Goal: Task Accomplishment & Management: Use online tool/utility

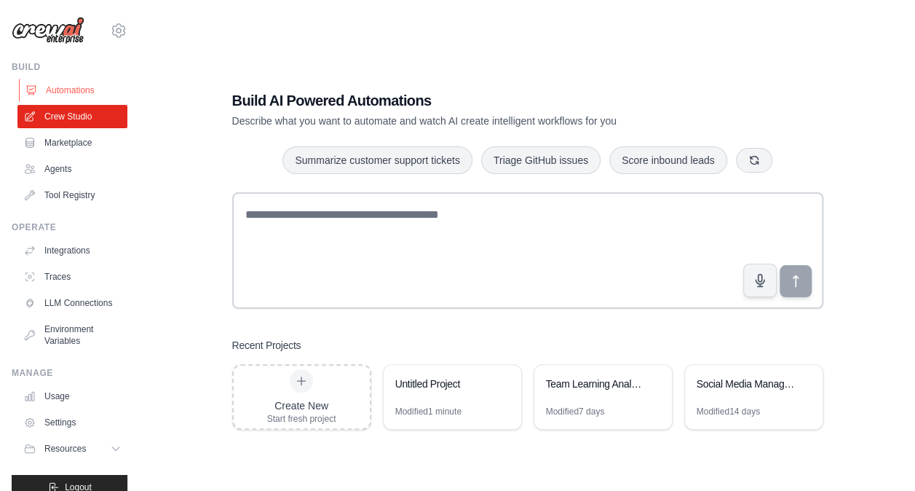
click at [84, 92] on link "Automations" at bounding box center [74, 90] width 110 height 23
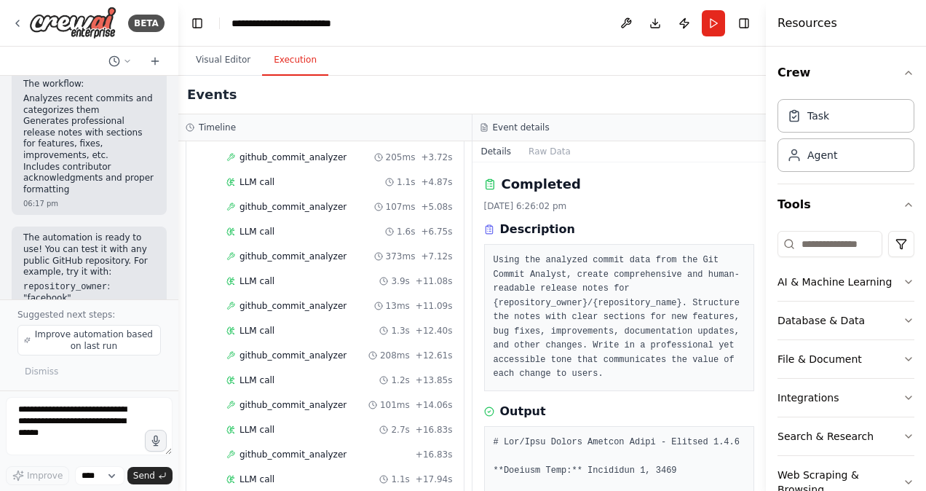
scroll to position [96, 0]
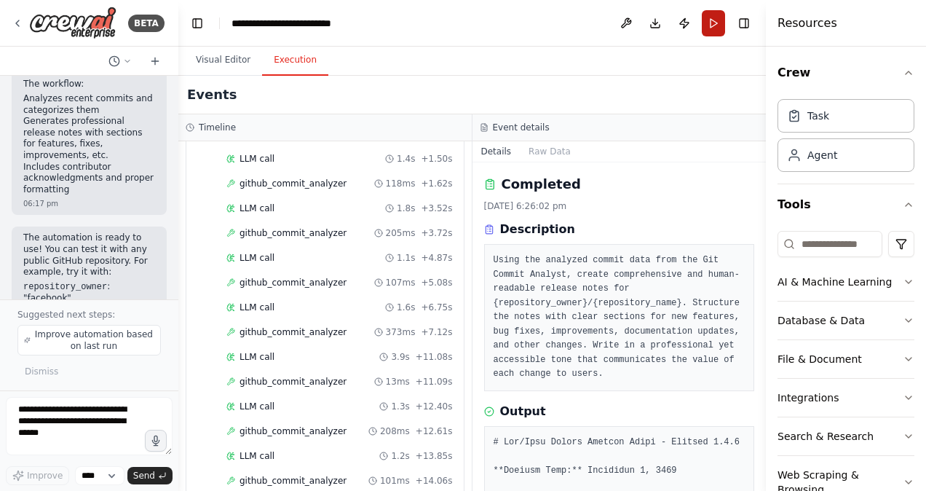
click at [714, 26] on button "Run" at bounding box center [713, 23] width 23 height 26
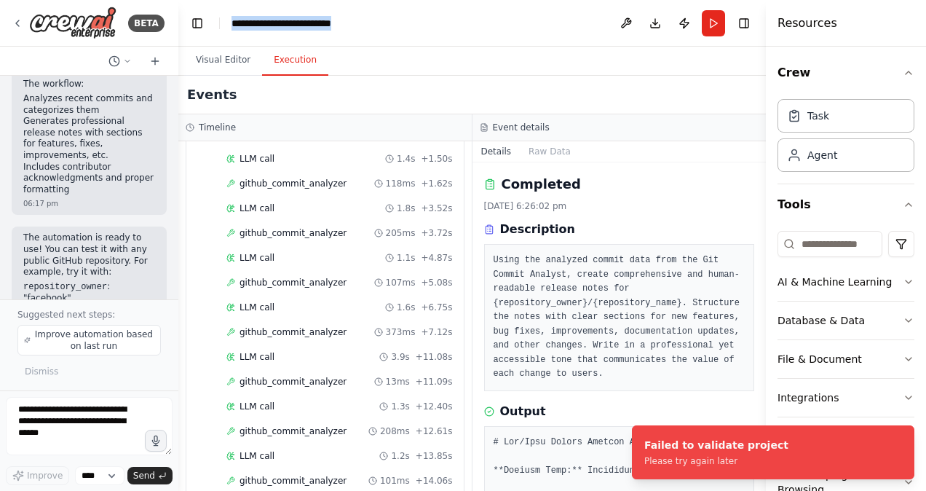
drag, startPoint x: 372, startPoint y: 28, endPoint x: 211, endPoint y: 33, distance: 161.0
click at [211, 33] on header "**********" at bounding box center [472, 23] width 588 height 47
copy header "**********"
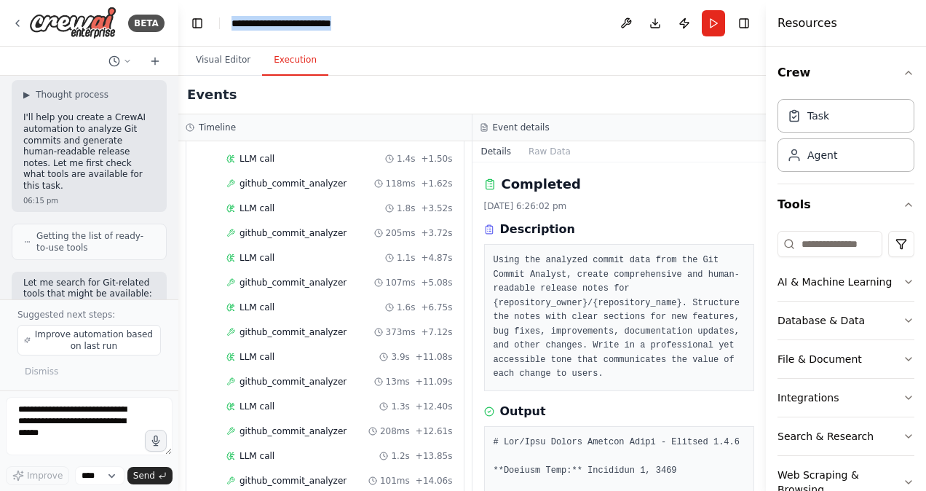
scroll to position [0, 0]
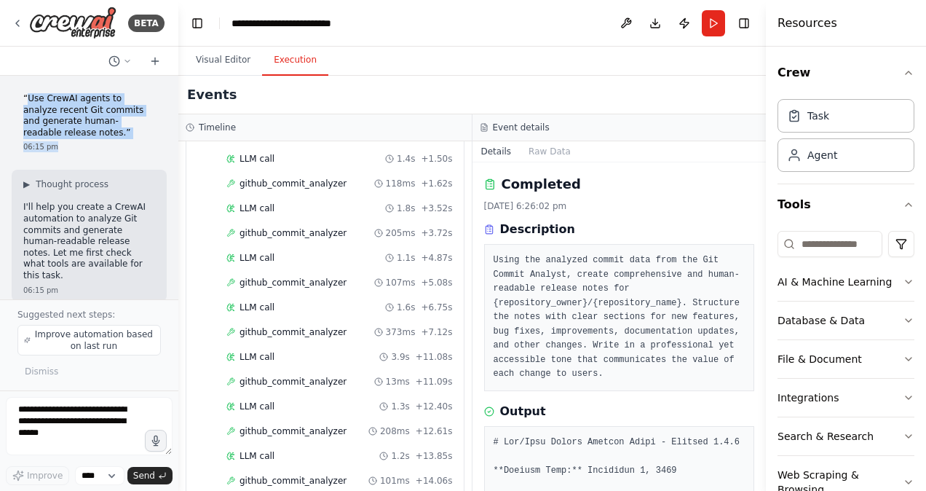
drag, startPoint x: 86, startPoint y: 138, endPoint x: 26, endPoint y: 98, distance: 71.9
click at [26, 98] on div "“Use CrewAI agents to analyze recent Git commits and generate human-readable re…" at bounding box center [89, 122] width 155 height 71
copy div "Use CrewAI agents to analyze recent Git commits and generate human-readable rel…"
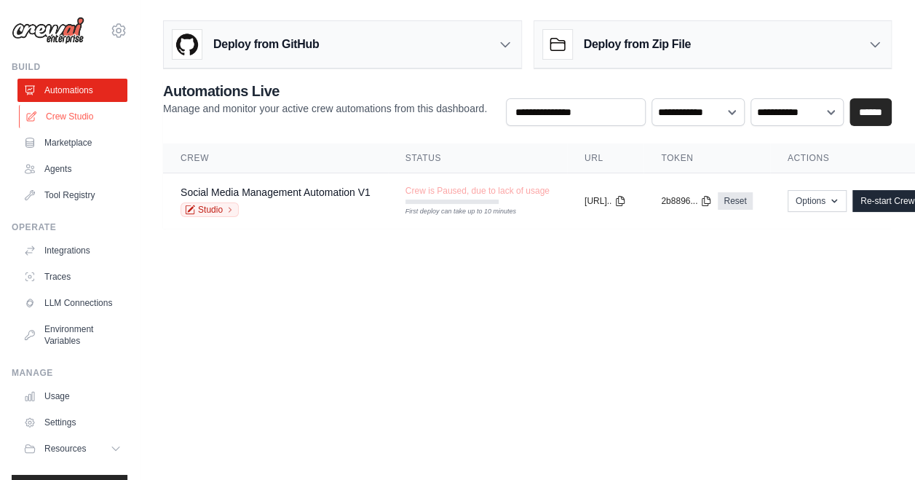
click at [92, 122] on link "Crew Studio" at bounding box center [74, 116] width 110 height 23
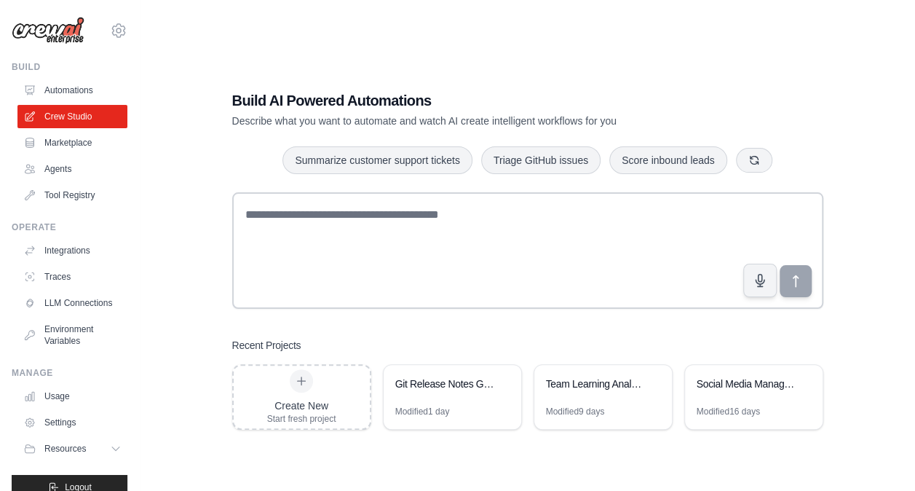
click at [307, 253] on textarea at bounding box center [527, 250] width 591 height 116
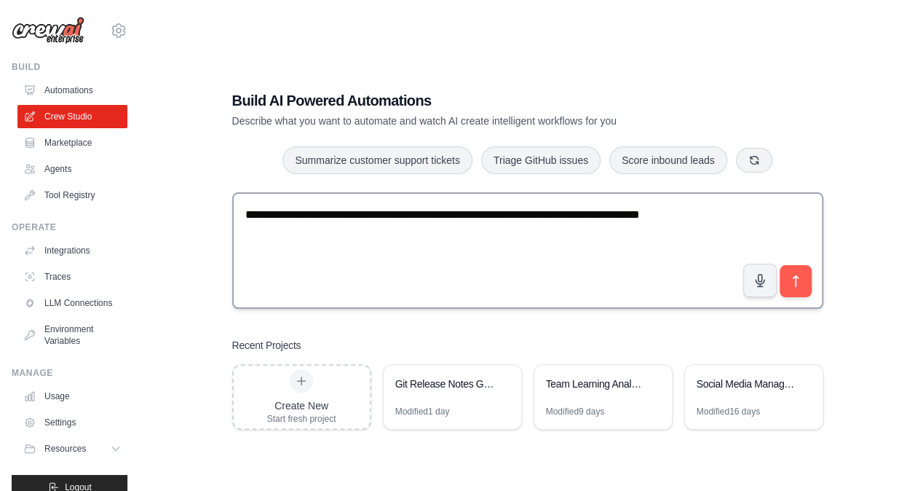
click at [437, 237] on textarea "**********" at bounding box center [527, 250] width 591 height 116
click at [290, 239] on textarea "**********" at bounding box center [527, 250] width 591 height 116
click at [295, 232] on textarea "**********" at bounding box center [527, 250] width 591 height 116
type textarea "**********"
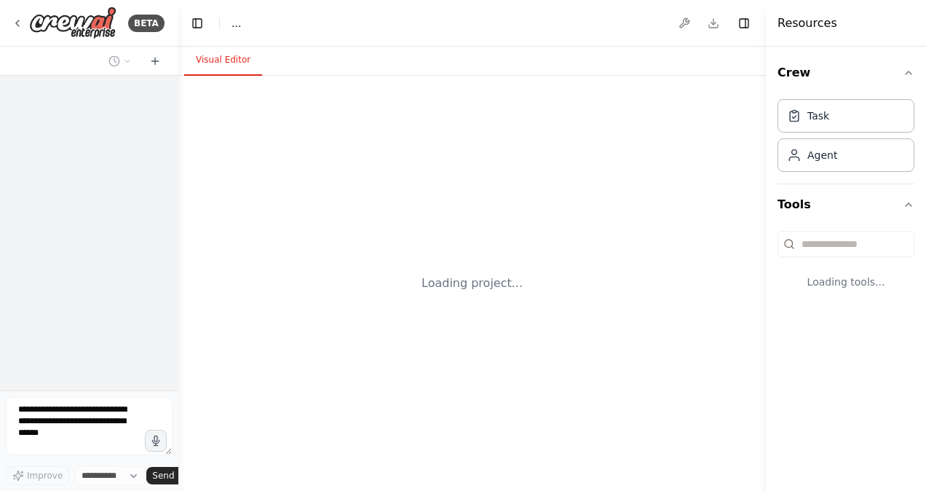
select select "****"
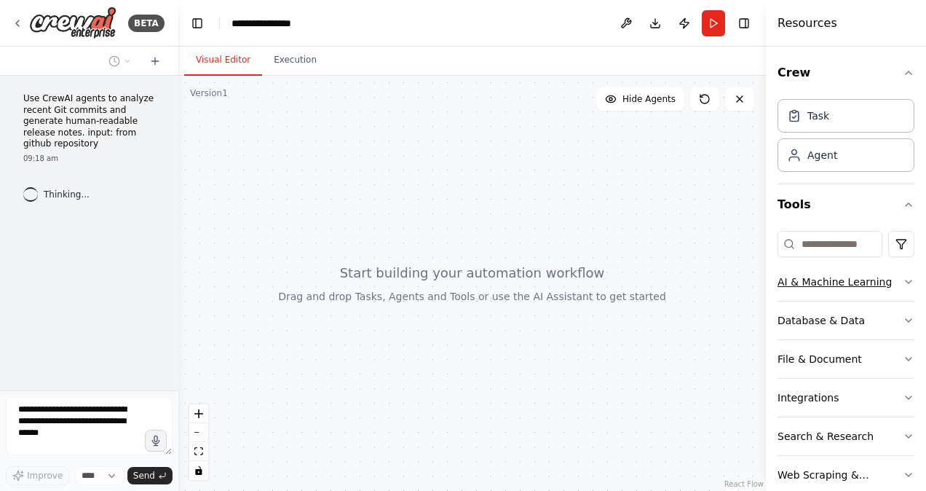
click at [903, 285] on icon "button" at bounding box center [909, 282] width 12 height 12
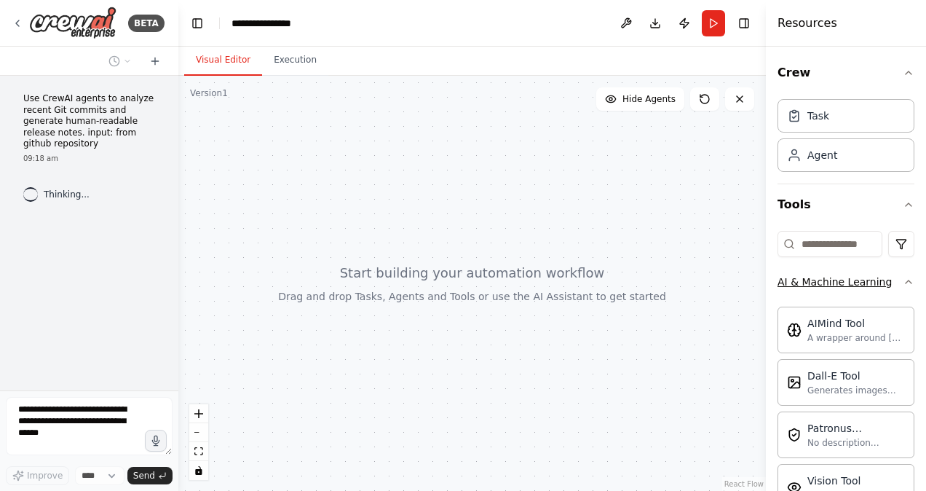
click at [903, 285] on icon "button" at bounding box center [909, 282] width 12 height 12
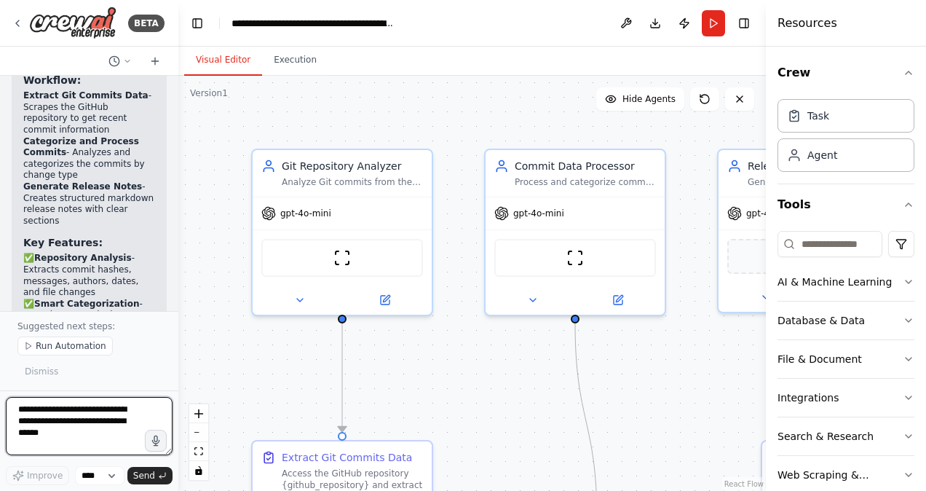
scroll to position [2499, 0]
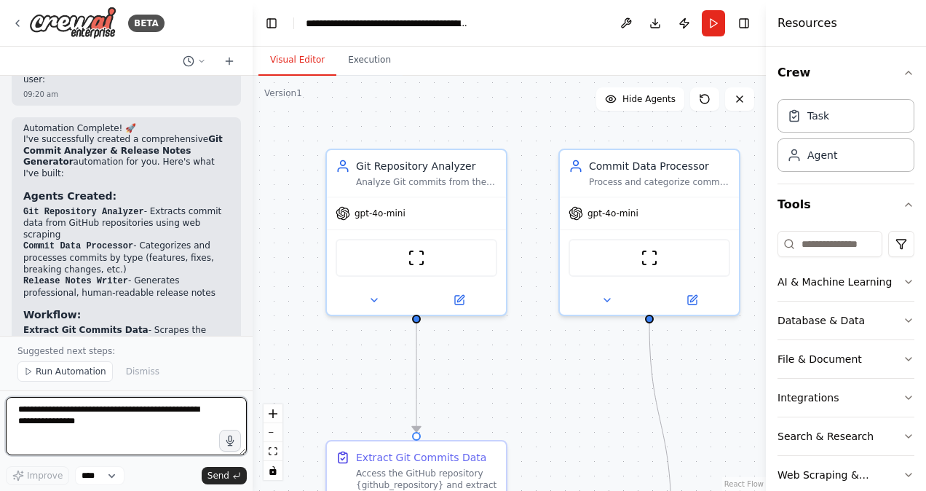
drag, startPoint x: 176, startPoint y: 245, endPoint x: 253, endPoint y: 245, distance: 76.5
click at [253, 245] on div "BETA Use CrewAI agents to analyze recent Git commits and generate human-readabl…" at bounding box center [463, 245] width 926 height 491
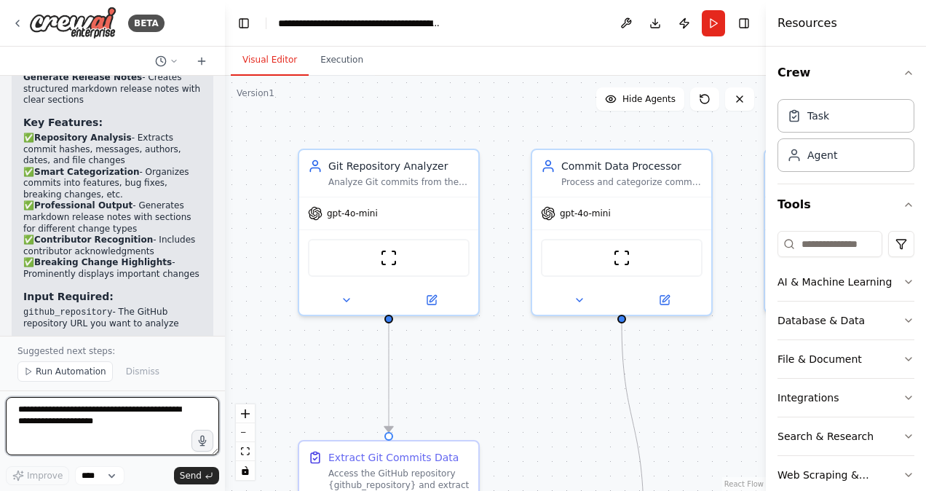
scroll to position [2545, 0]
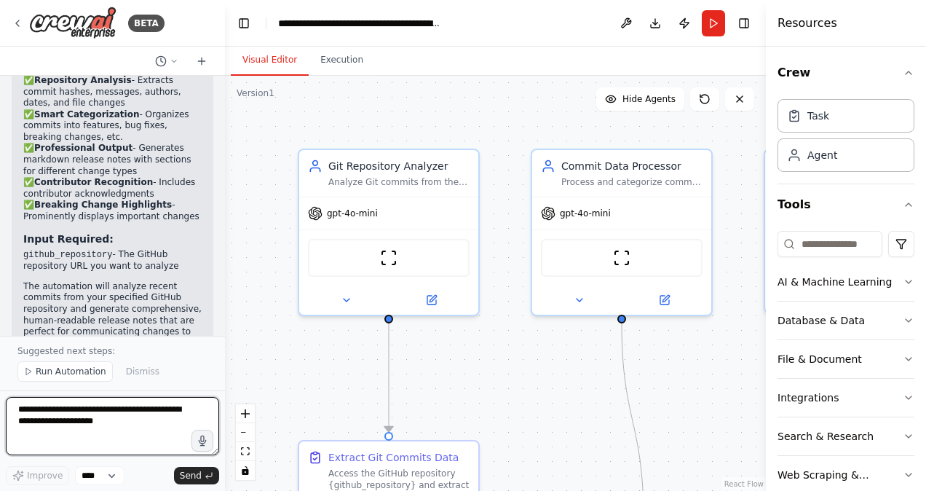
drag, startPoint x: 252, startPoint y: 218, endPoint x: 220, endPoint y: 215, distance: 32.2
click at [220, 215] on div "BETA Use CrewAI agents to analyze recent Git commits and generate human-readabl…" at bounding box center [463, 245] width 926 height 491
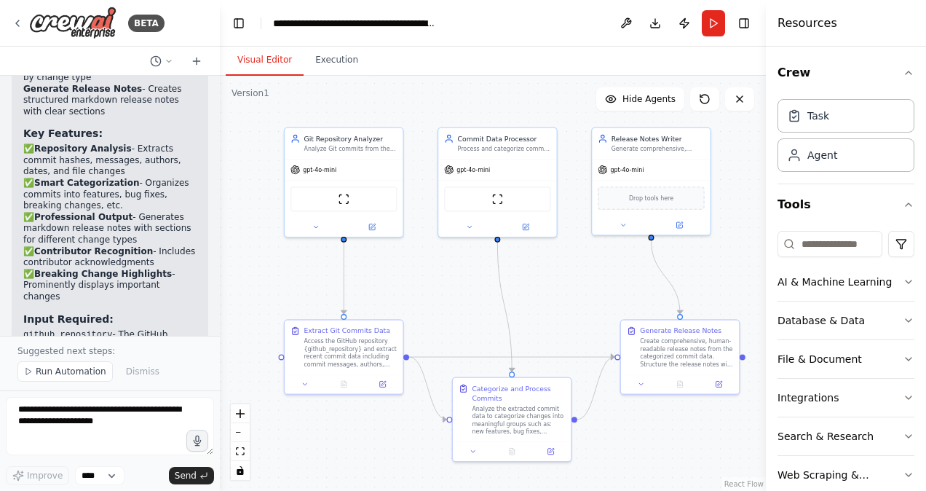
drag, startPoint x: 537, startPoint y: 402, endPoint x: 450, endPoint y: 293, distance: 139.3
click at [450, 293] on div ".deletable-edge-delete-btn { width: 20px; height: 20px; border: 0px solid #ffff…" at bounding box center [493, 283] width 546 height 415
click at [714, 17] on button "Run" at bounding box center [713, 23] width 23 height 26
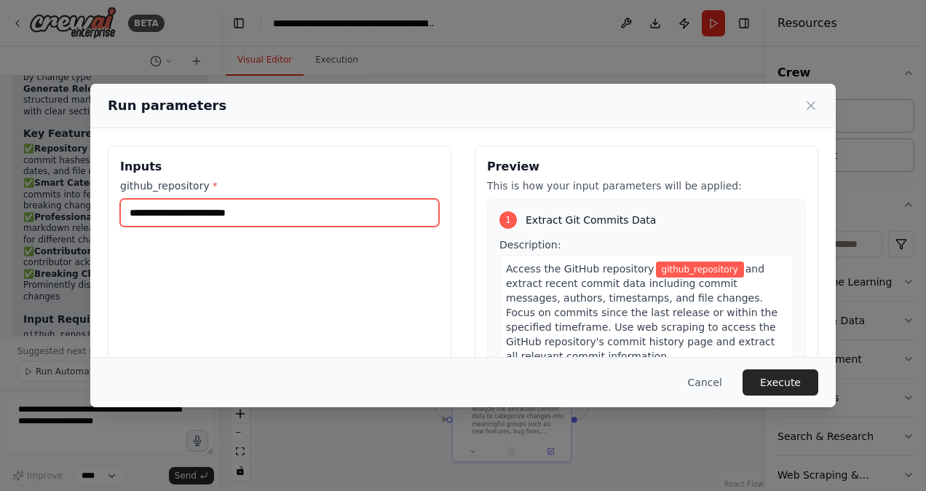
click at [329, 213] on input "github_repository *" at bounding box center [279, 213] width 319 height 28
paste input "**********"
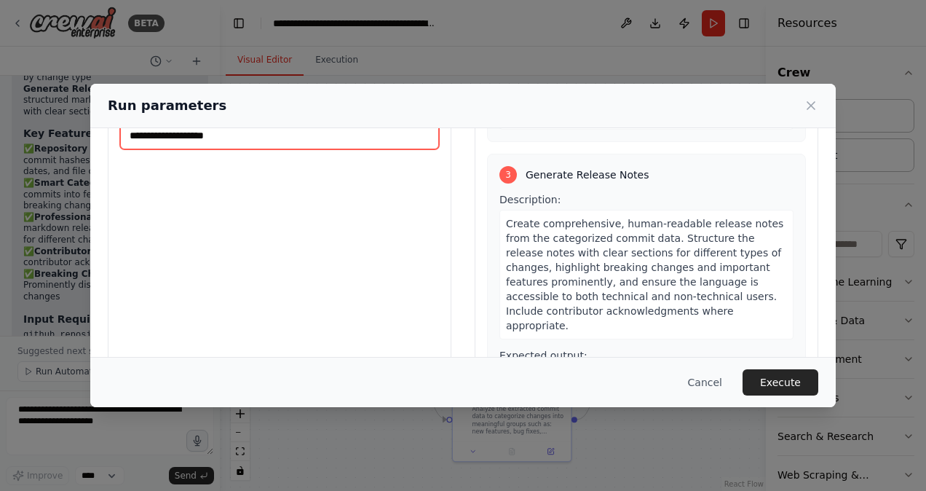
scroll to position [146, 0]
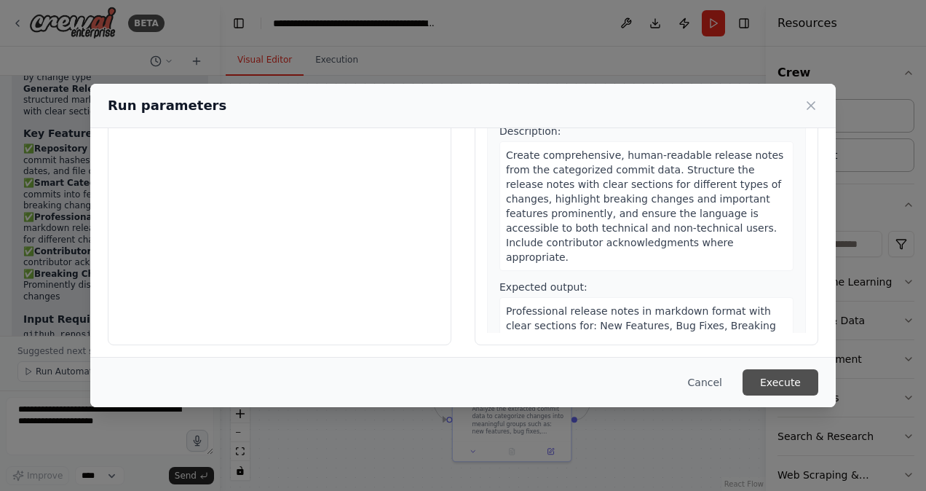
type input "**********"
click at [798, 382] on button "Execute" at bounding box center [781, 382] width 76 height 26
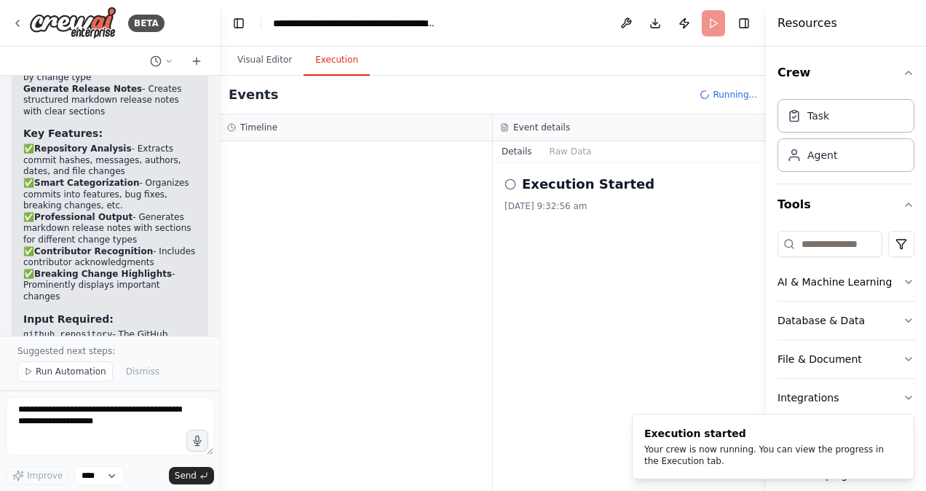
click at [345, 67] on button "Execution" at bounding box center [337, 60] width 66 height 31
click at [586, 153] on button "Raw Data" at bounding box center [571, 151] width 60 height 20
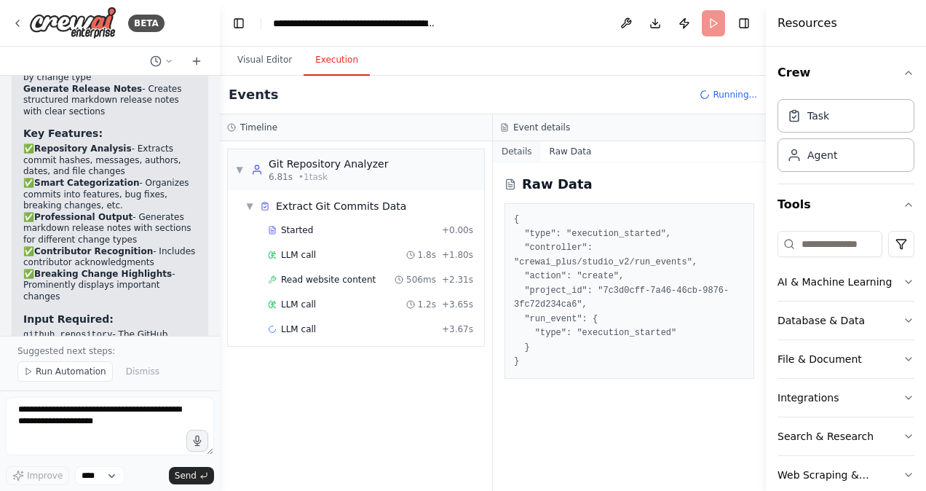
click at [529, 154] on button "Details" at bounding box center [517, 151] width 48 height 20
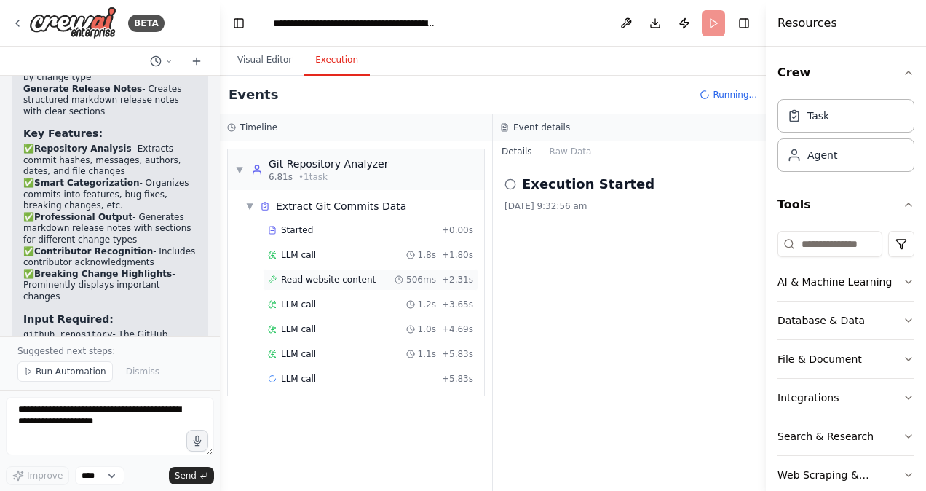
click at [349, 278] on span "Read website content" at bounding box center [328, 280] width 95 height 12
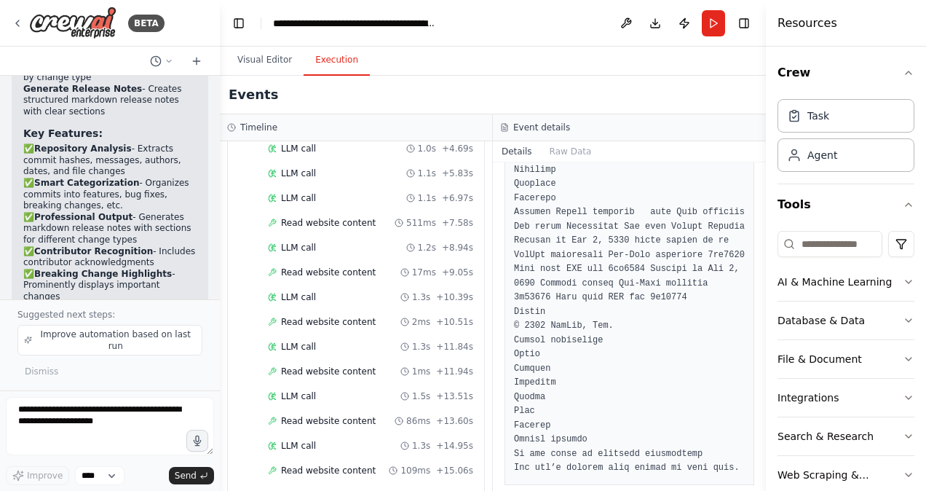
scroll to position [218, 0]
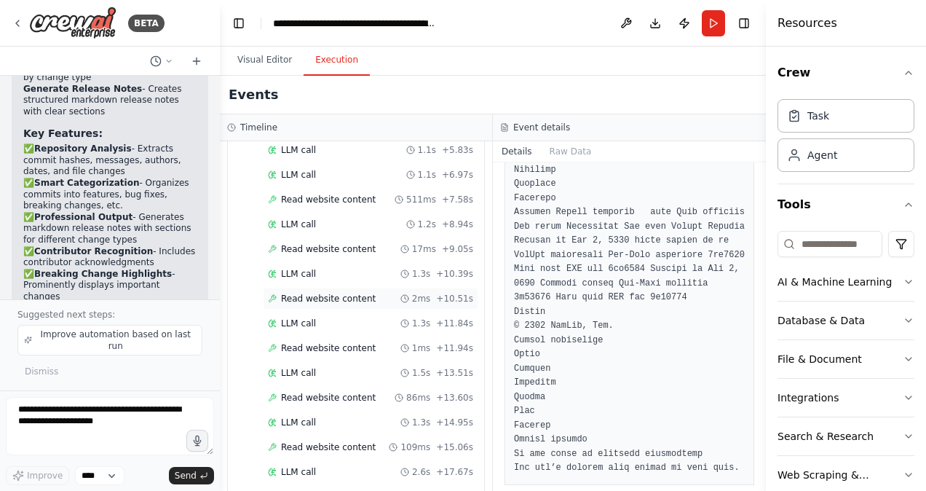
click at [356, 293] on span "Read website content" at bounding box center [328, 299] width 95 height 12
click at [320, 342] on span "Read website content" at bounding box center [328, 348] width 95 height 12
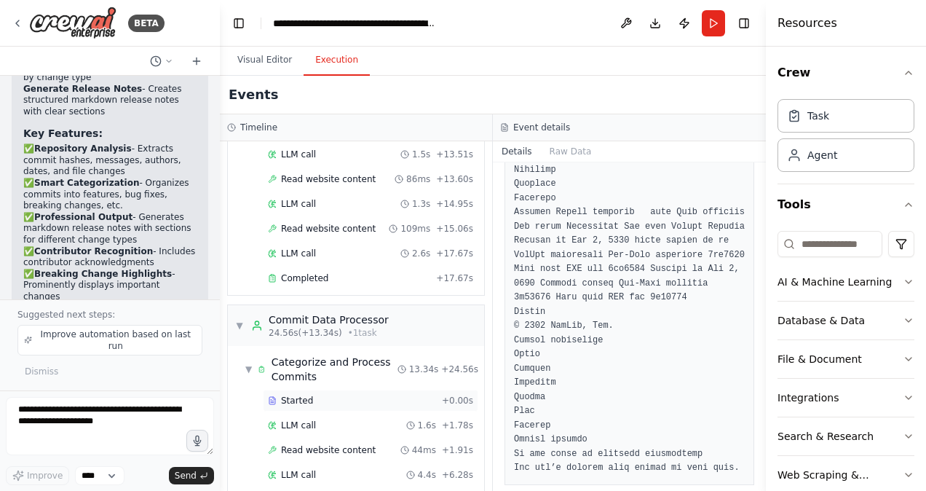
scroll to position [582, 0]
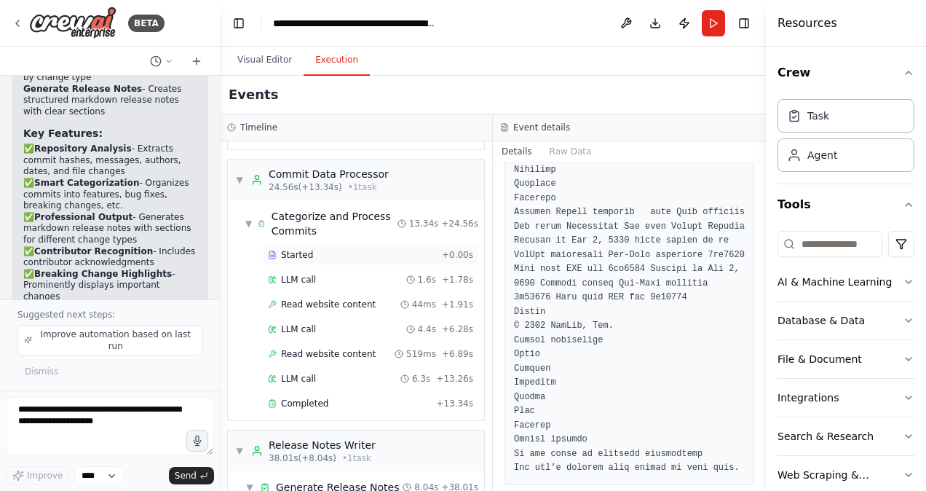
click at [366, 244] on div "Started + 0.00s" at bounding box center [371, 255] width 216 height 22
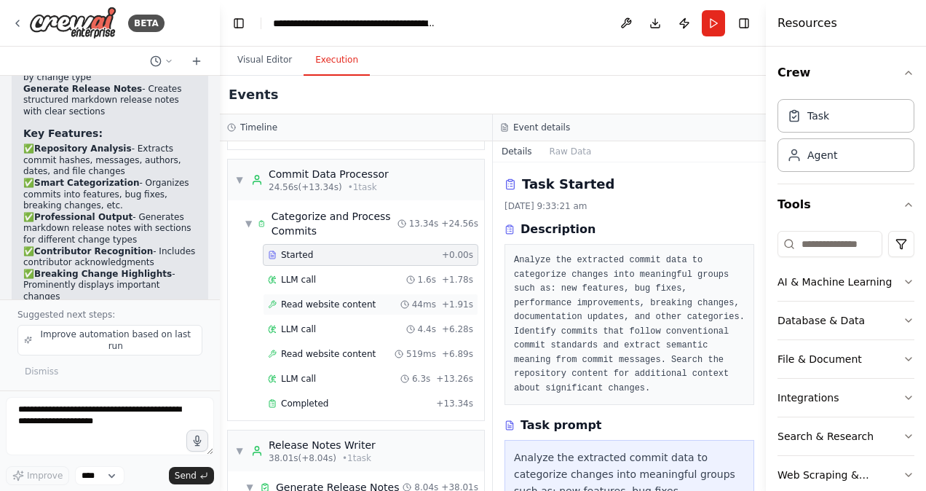
click at [354, 299] on span "Read website content" at bounding box center [328, 305] width 95 height 12
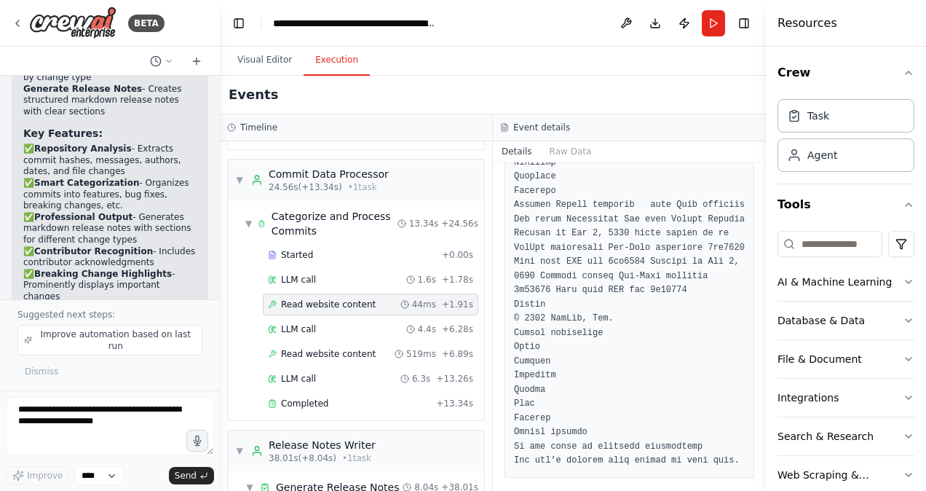
scroll to position [2393, 0]
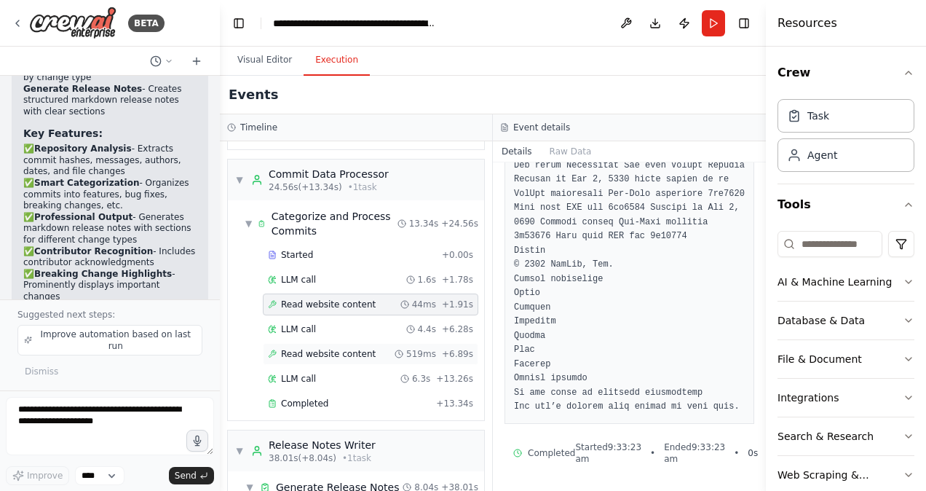
click at [351, 348] on span "Read website content" at bounding box center [328, 354] width 95 height 12
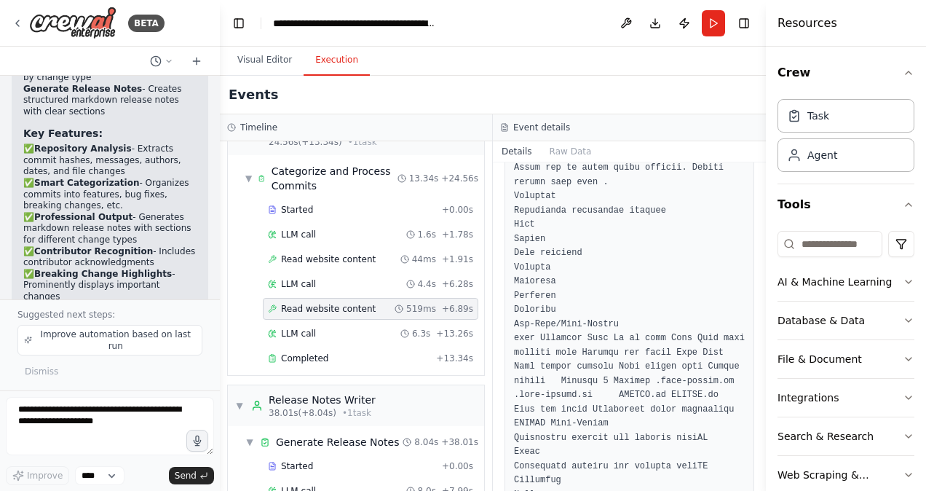
scroll to position [655, 0]
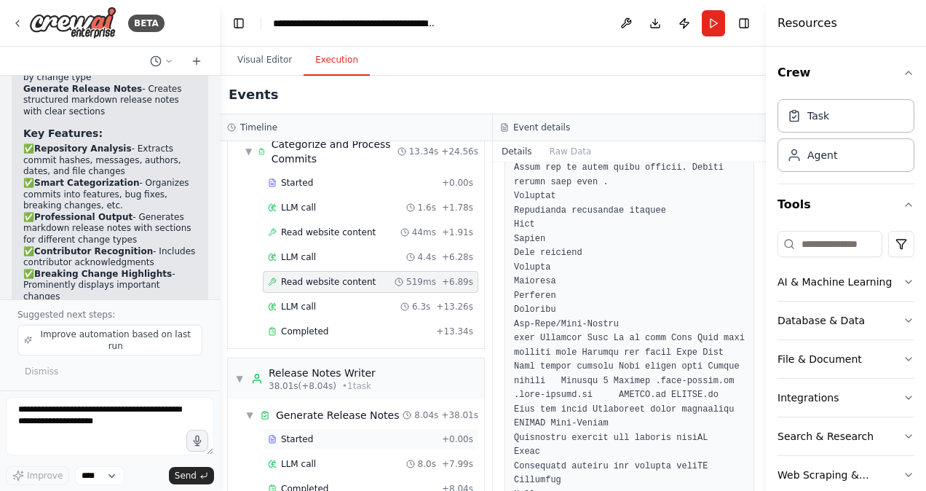
click at [363, 428] on div "Started + 0.00s" at bounding box center [371, 439] width 216 height 22
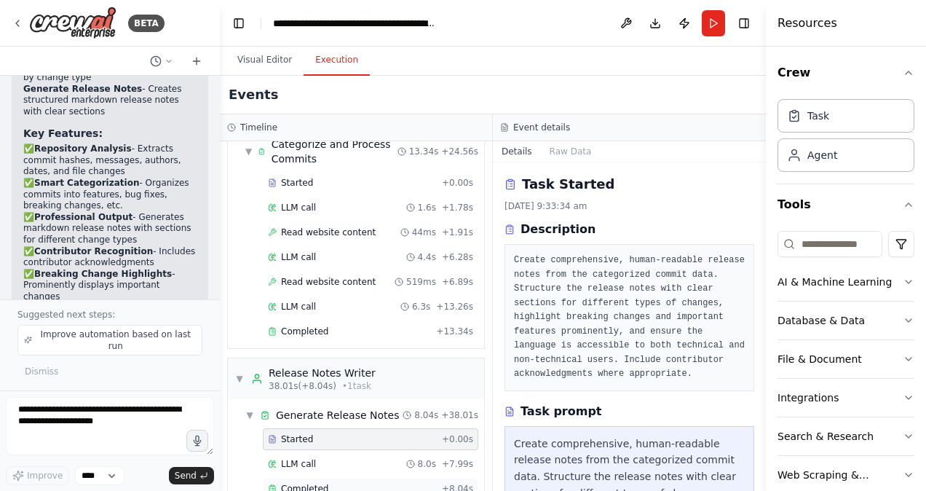
click at [356, 483] on div "Completed" at bounding box center [352, 489] width 168 height 12
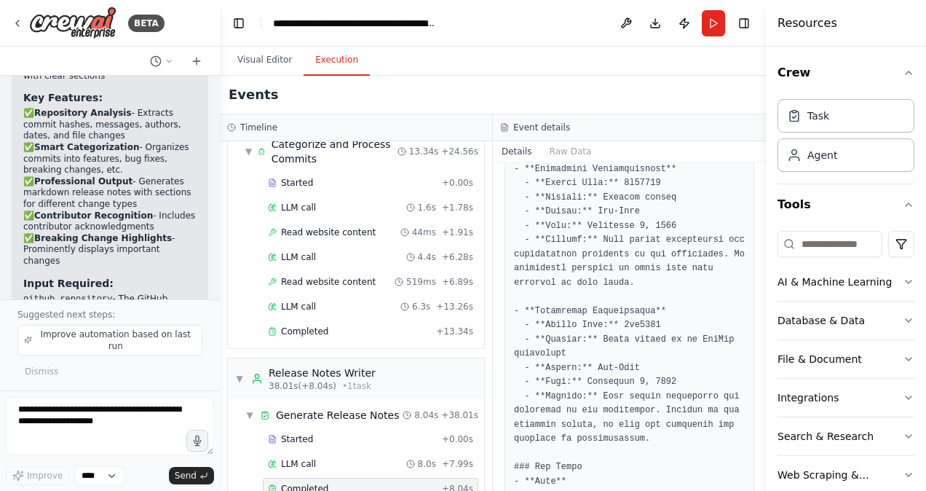
scroll to position [431, 0]
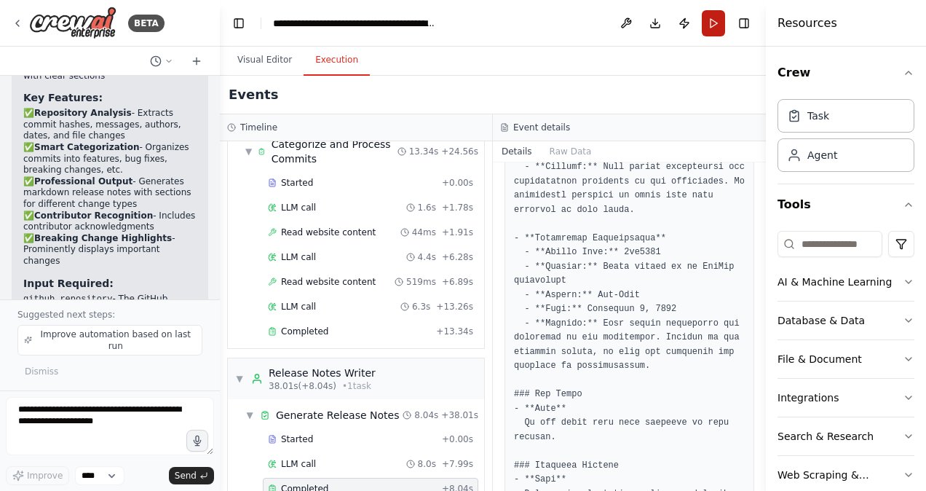
click at [712, 28] on button "Run" at bounding box center [713, 23] width 23 height 26
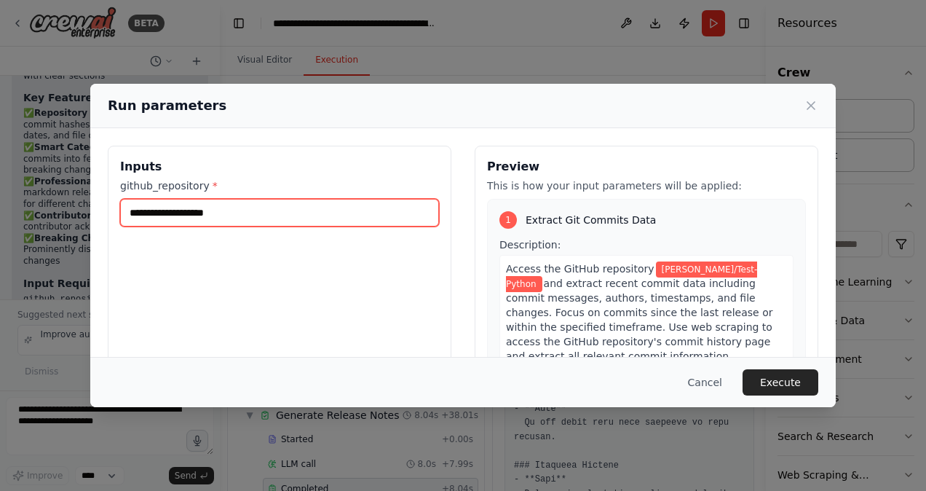
click at [284, 209] on input "**********" at bounding box center [279, 213] width 319 height 28
paste input "**********"
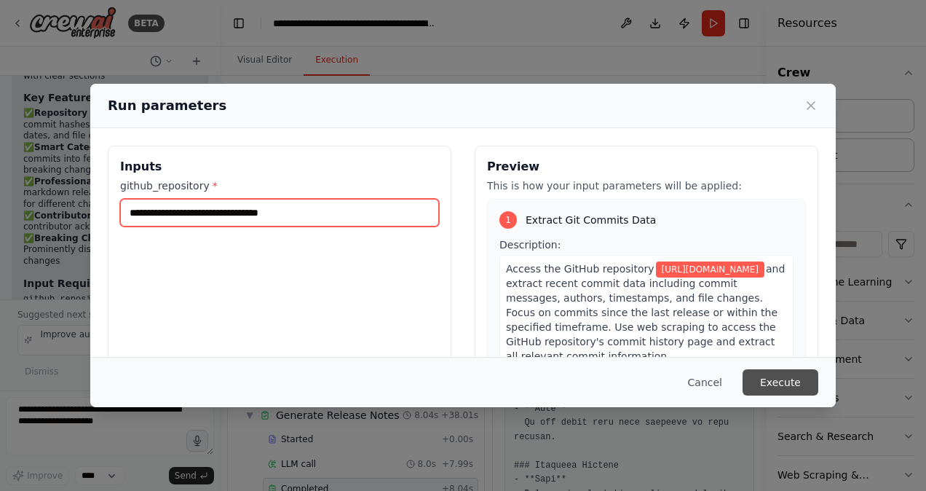
type input "**********"
click at [783, 390] on button "Execute" at bounding box center [781, 382] width 76 height 26
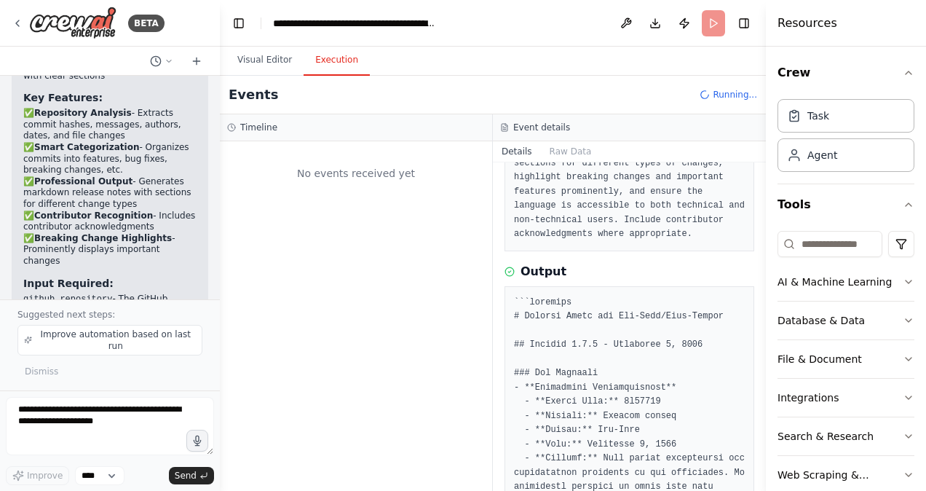
scroll to position [0, 0]
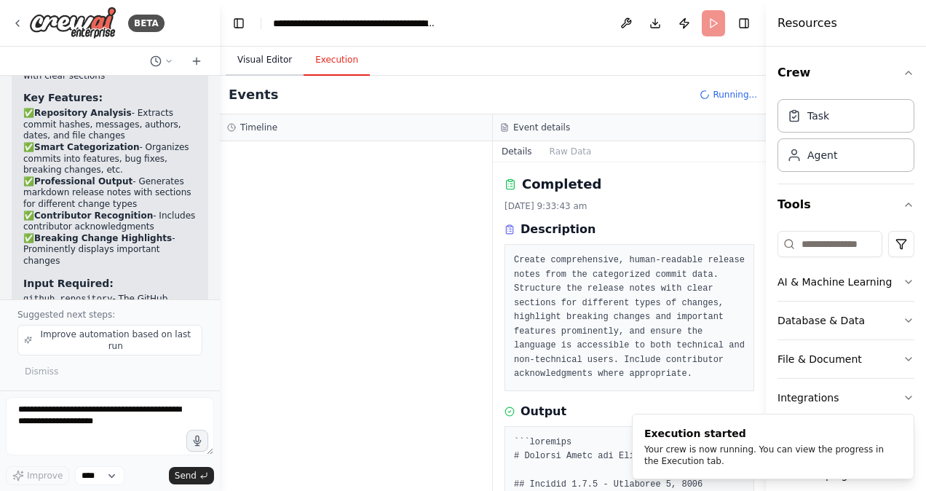
click at [264, 63] on button "Visual Editor" at bounding box center [265, 60] width 78 height 31
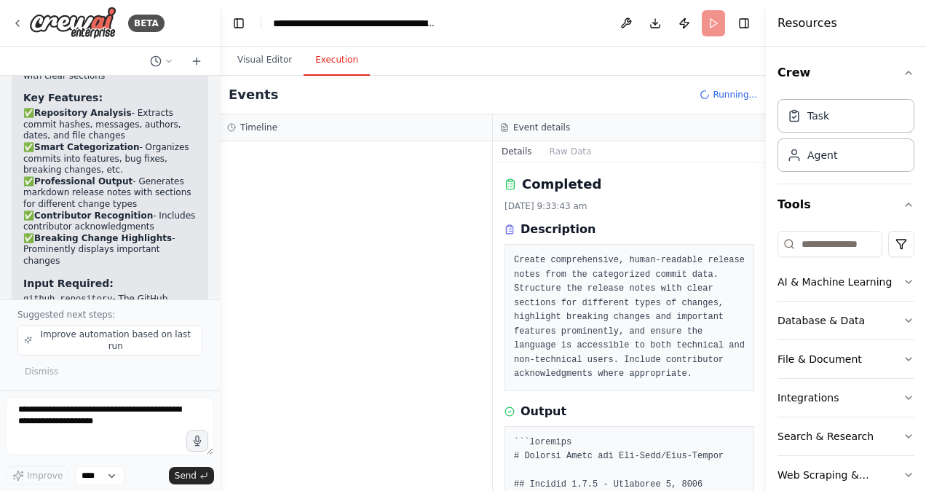
click at [340, 70] on button "Execution" at bounding box center [337, 60] width 66 height 31
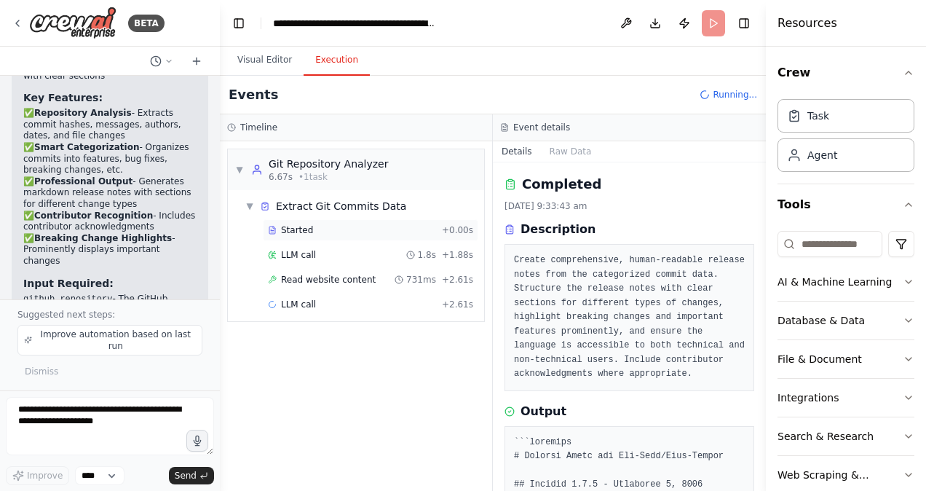
click at [375, 233] on div "Started" at bounding box center [352, 230] width 168 height 12
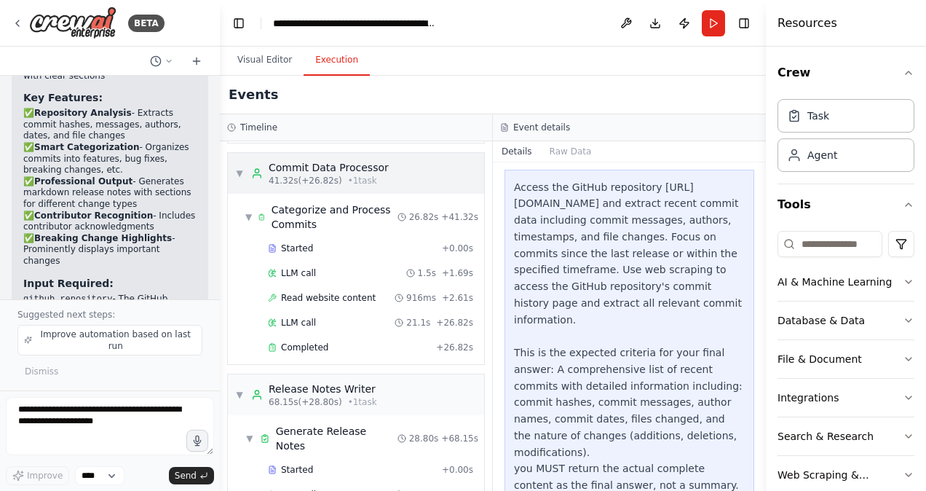
scroll to position [242, 0]
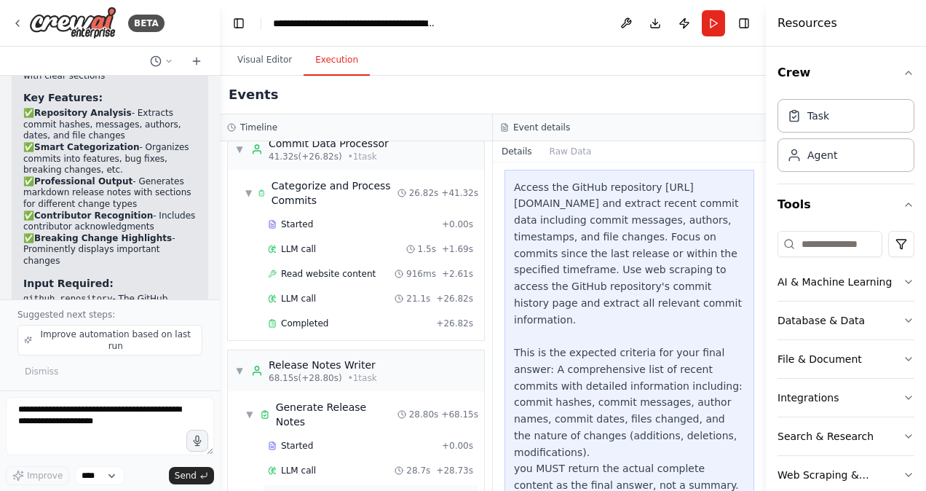
click at [341, 489] on div "Completed" at bounding box center [349, 495] width 162 height 12
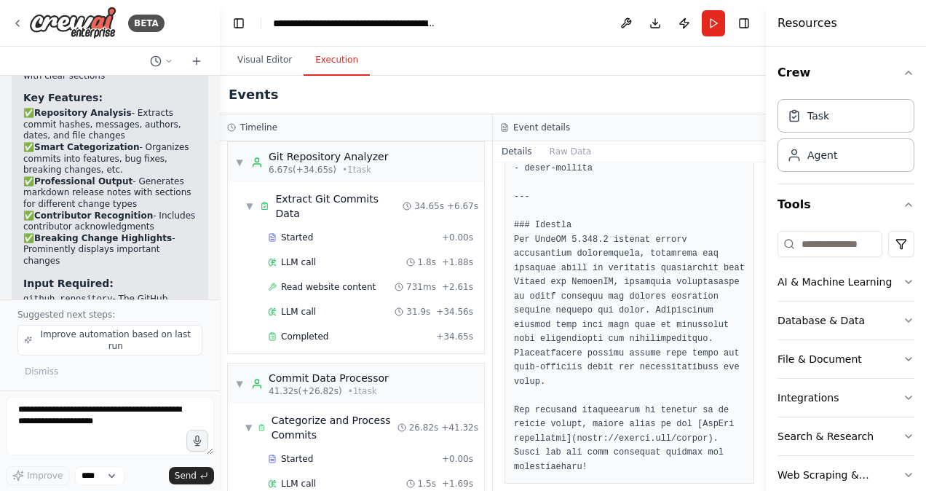
scroll to position [0, 0]
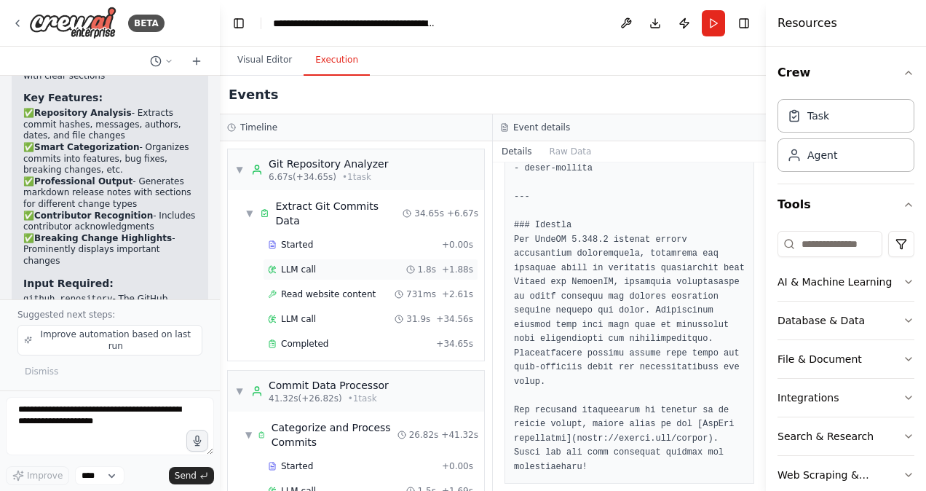
click at [323, 261] on div "LLM call 1.8s + 1.88s" at bounding box center [371, 269] width 216 height 22
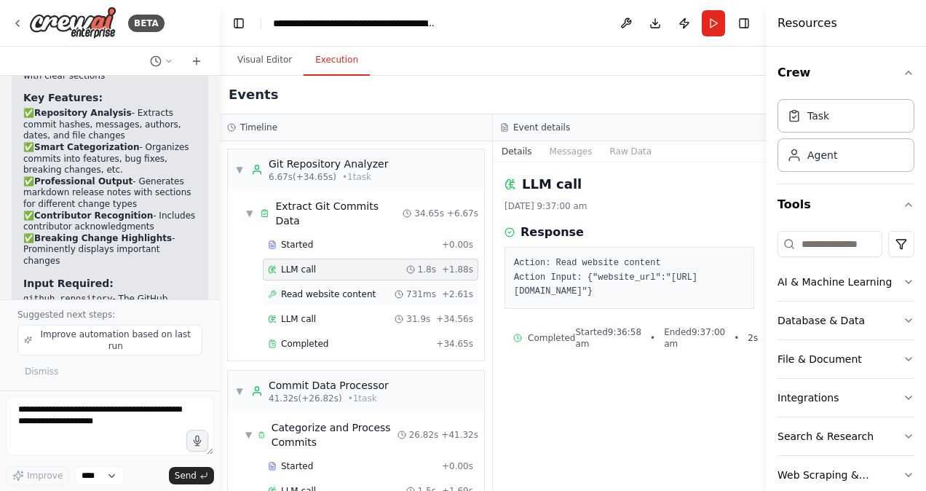
click at [317, 288] on span "Read website content" at bounding box center [328, 294] width 95 height 12
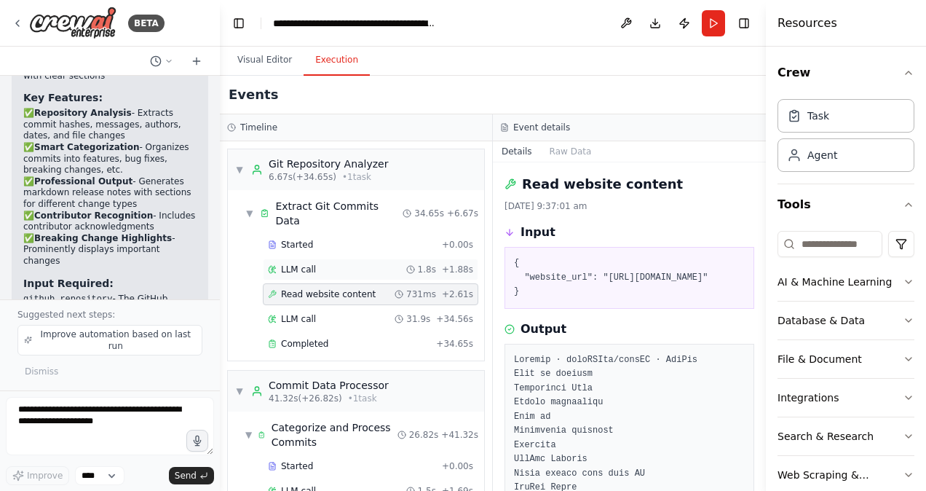
click at [322, 264] on div "LLM call 1.8s + 1.88s" at bounding box center [370, 270] width 205 height 12
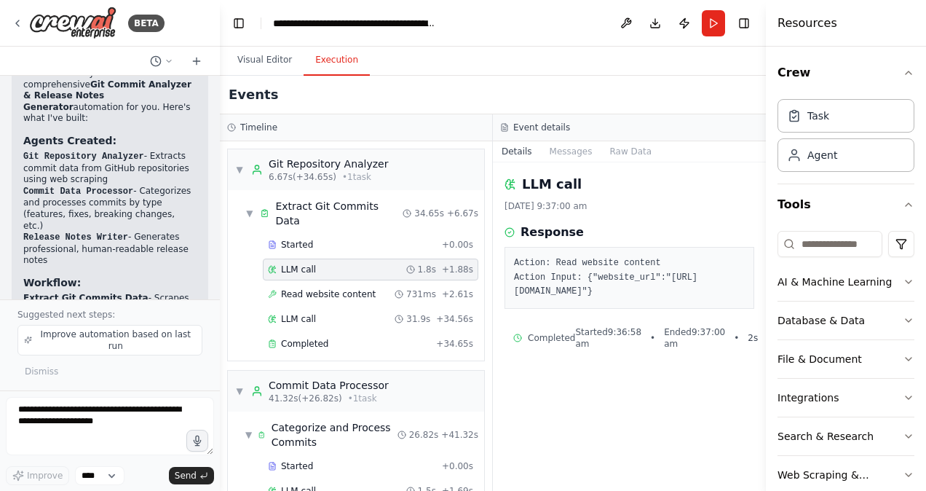
scroll to position [2289, 0]
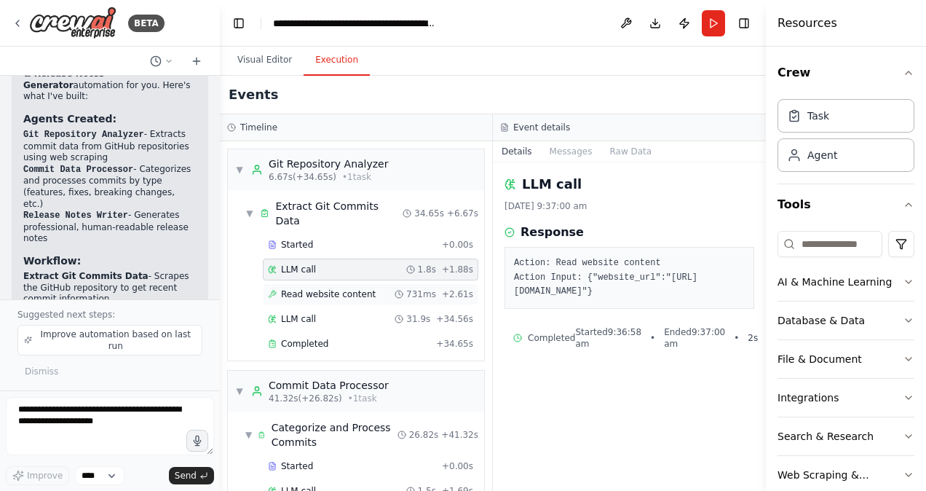
click at [322, 288] on span "Read website content" at bounding box center [328, 294] width 95 height 12
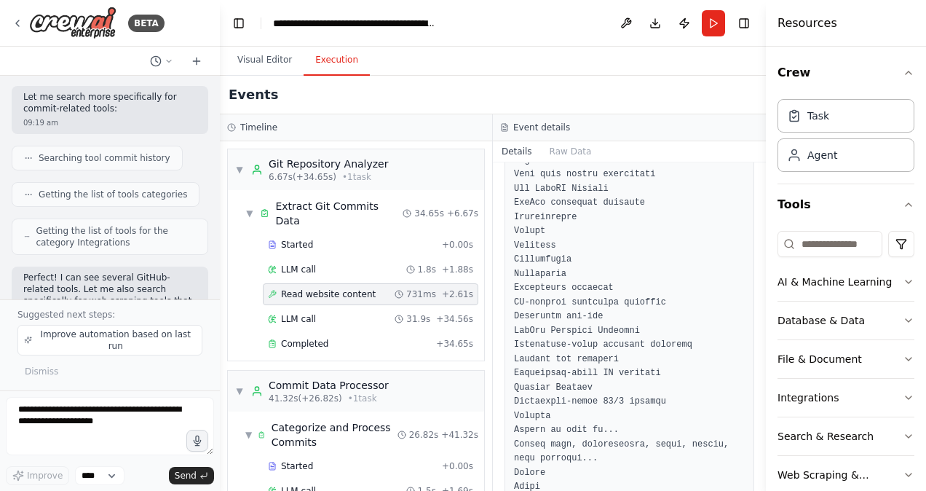
scroll to position [242, 0]
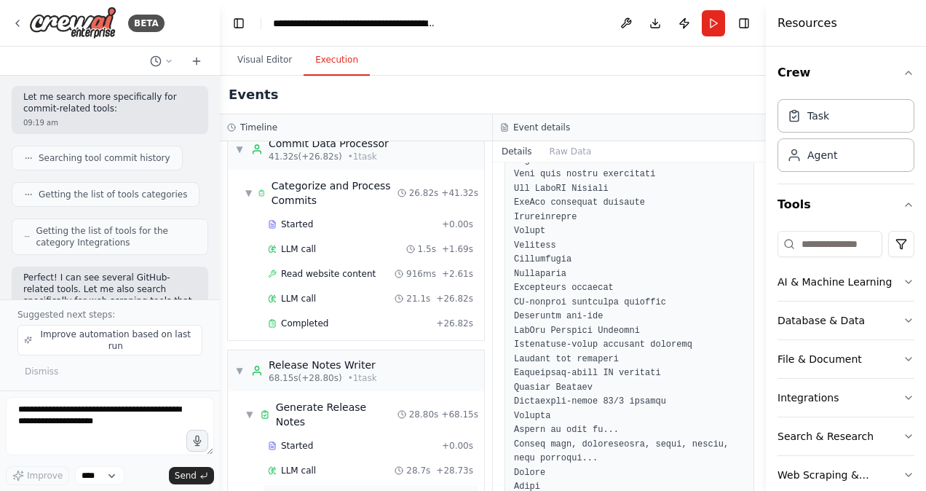
click at [306, 489] on span "Completed" at bounding box center [304, 495] width 47 height 12
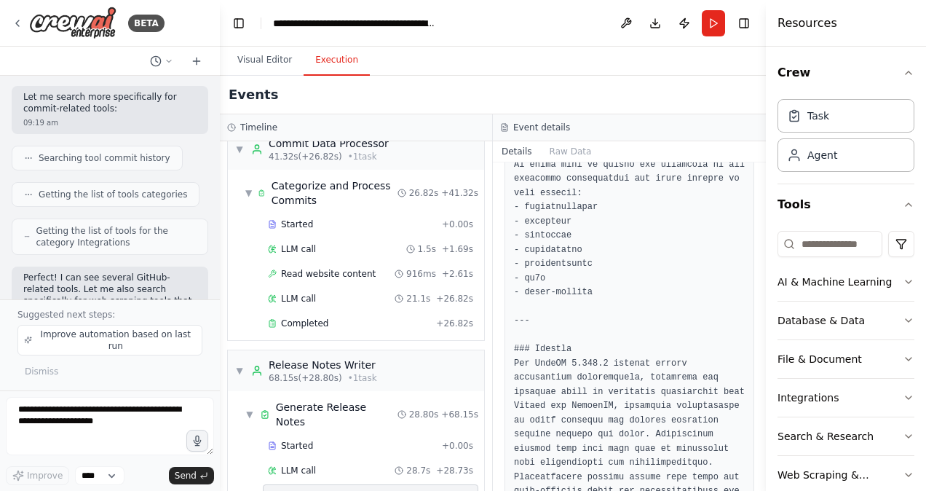
scroll to position [2531, 0]
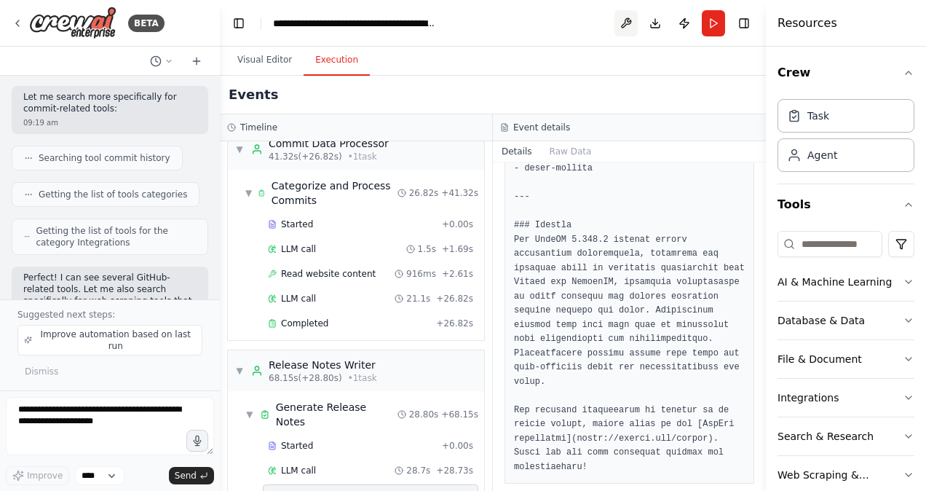
click at [633, 27] on button at bounding box center [626, 23] width 23 height 26
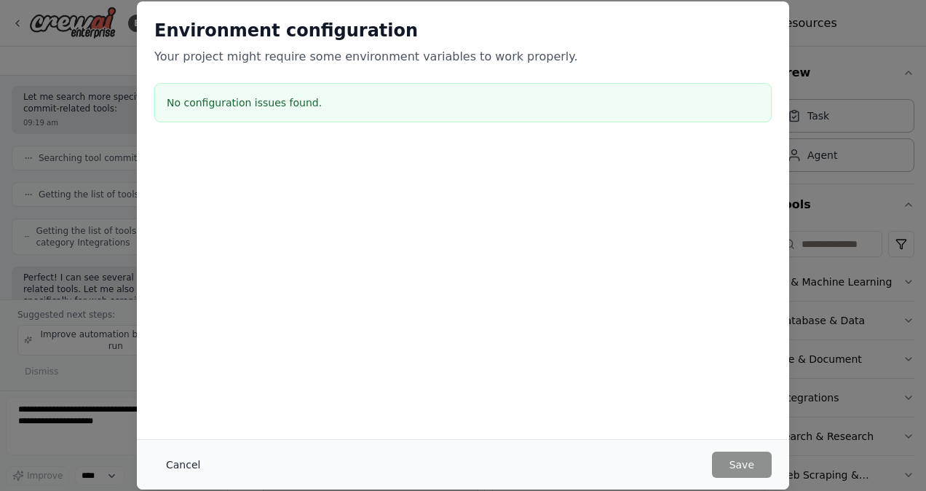
click at [178, 467] on button "Cancel" at bounding box center [183, 464] width 58 height 26
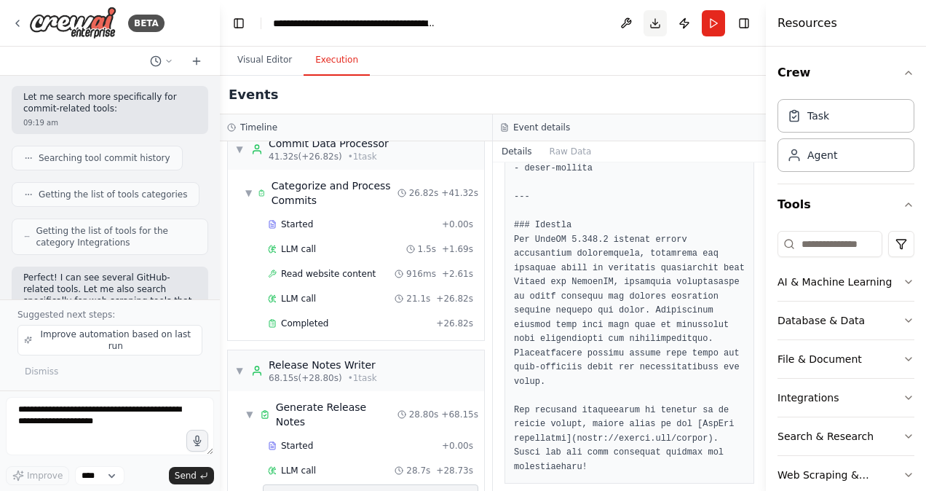
click at [658, 23] on button "Download" at bounding box center [655, 23] width 23 height 26
click at [477, 93] on div "Events" at bounding box center [493, 95] width 546 height 39
click at [693, 25] on button "Publish" at bounding box center [684, 23] width 23 height 26
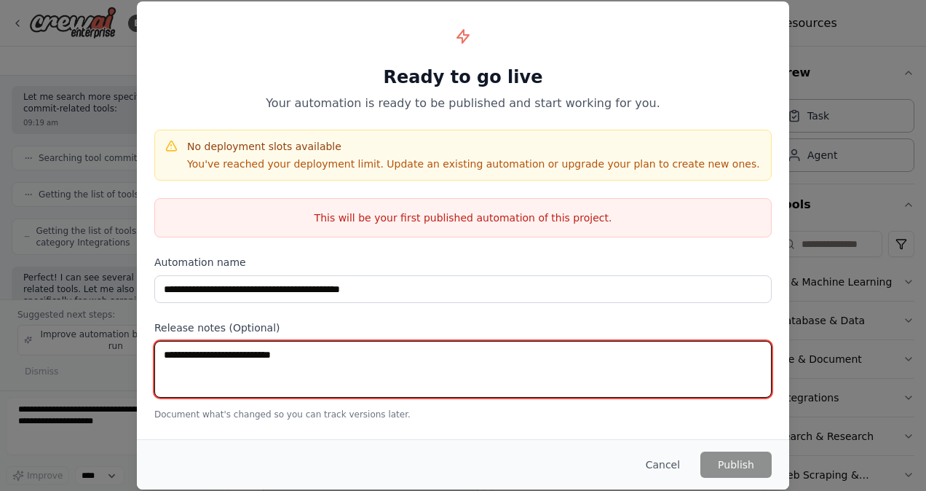
click at [403, 377] on textarea at bounding box center [462, 369] width 617 height 57
click at [512, 358] on textarea "**********" at bounding box center [462, 369] width 617 height 56
click at [667, 357] on textarea "**********" at bounding box center [462, 369] width 617 height 56
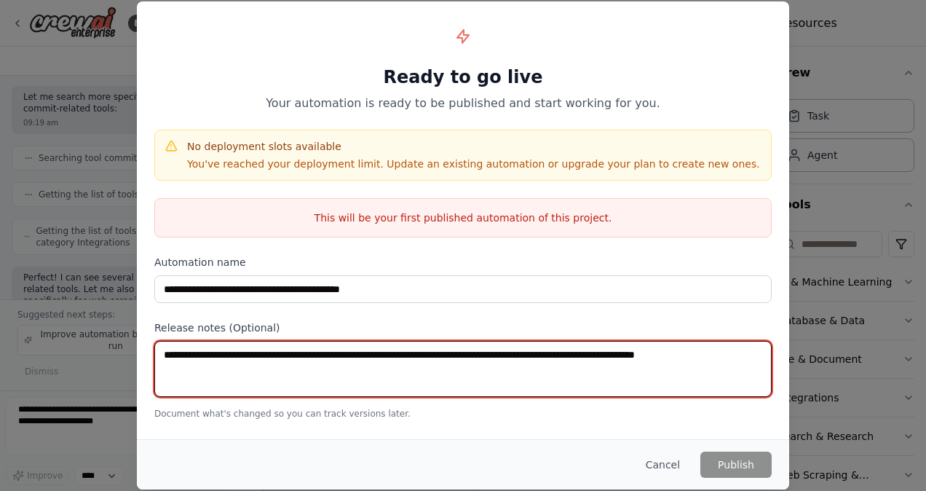
type textarea "**********"
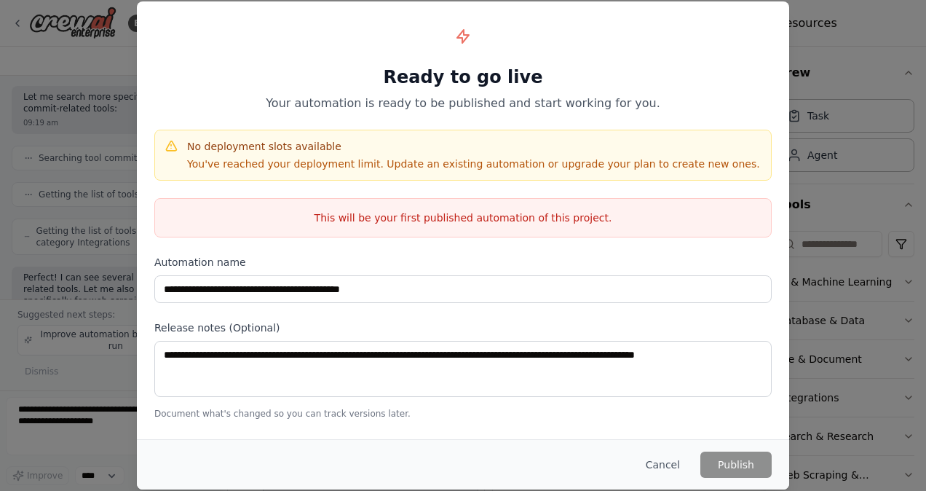
click at [508, 232] on div "This will be your first published automation of this project." at bounding box center [462, 217] width 617 height 39
click at [510, 221] on p "This will be your first published automation of this project." at bounding box center [463, 217] width 616 height 15
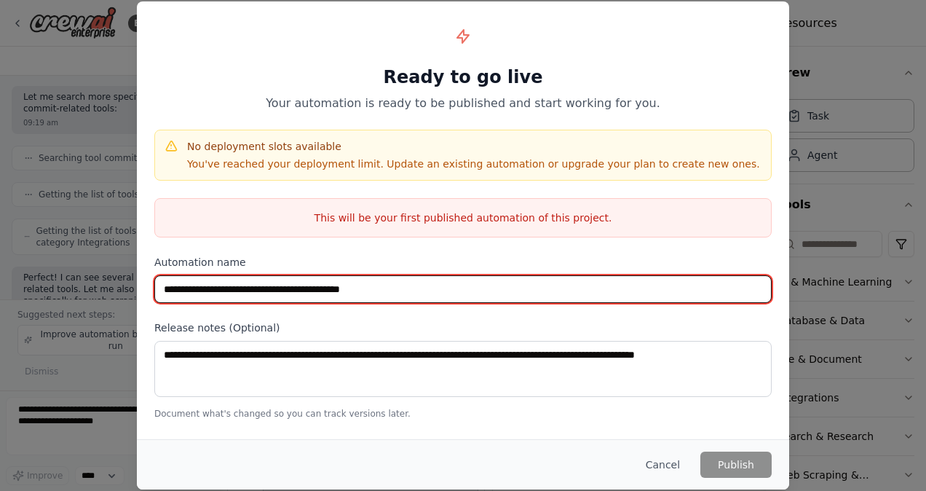
click at [449, 284] on input "**********" at bounding box center [462, 289] width 617 height 28
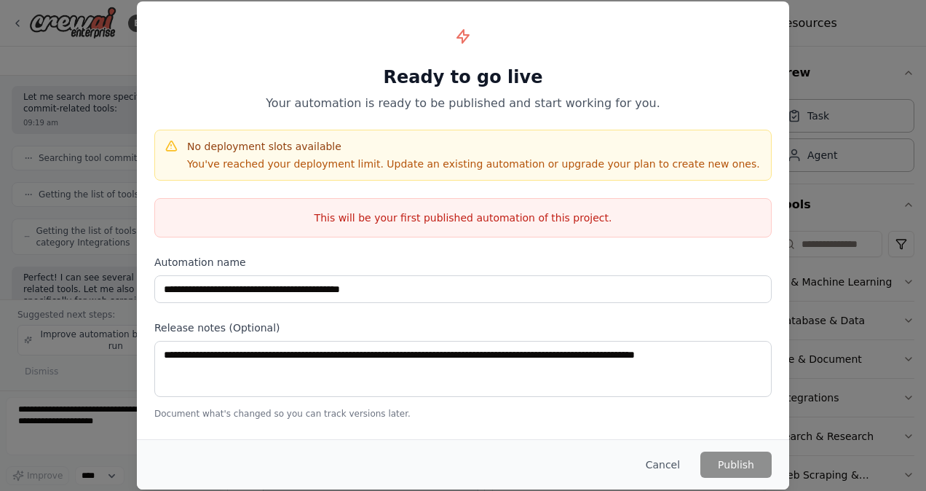
click at [542, 224] on div "This will be your first published automation of this project." at bounding box center [462, 217] width 617 height 39
click at [673, 459] on button "Cancel" at bounding box center [663, 464] width 58 height 26
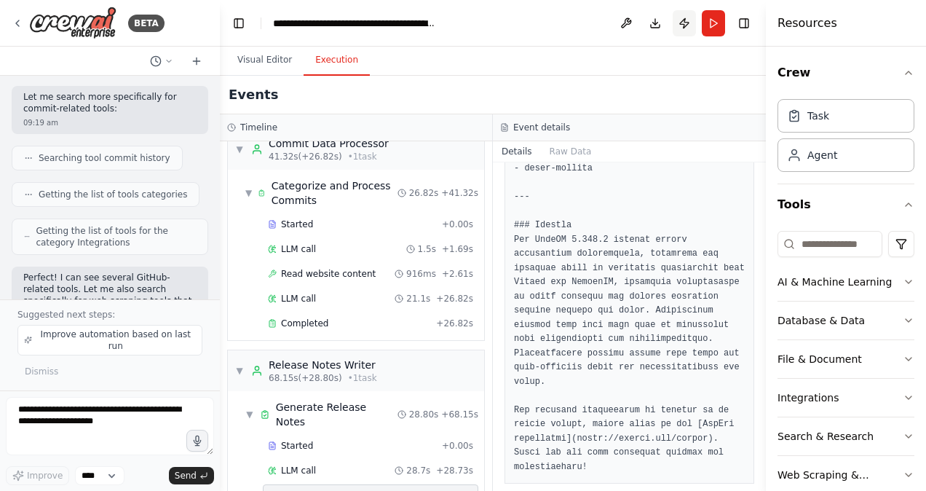
click at [678, 20] on button "Publish" at bounding box center [684, 23] width 23 height 26
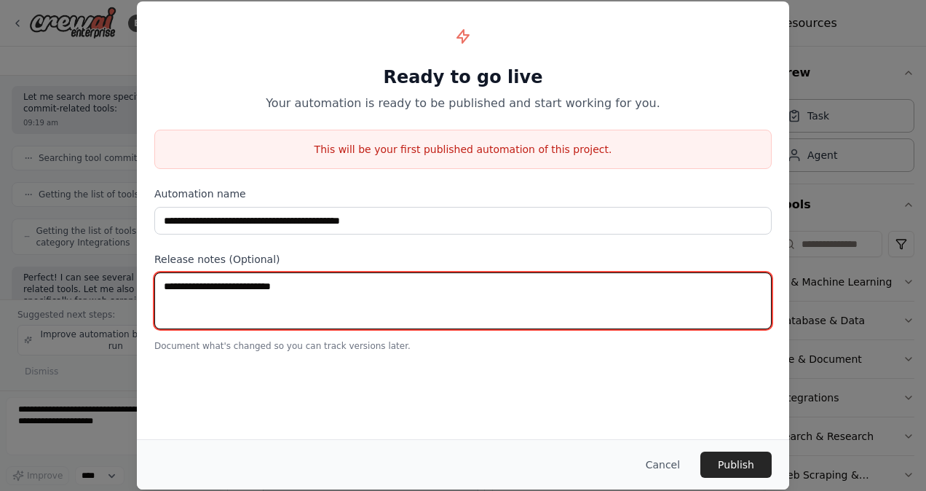
click at [414, 297] on textarea at bounding box center [462, 300] width 617 height 57
paste textarea "**********"
type textarea "**********"
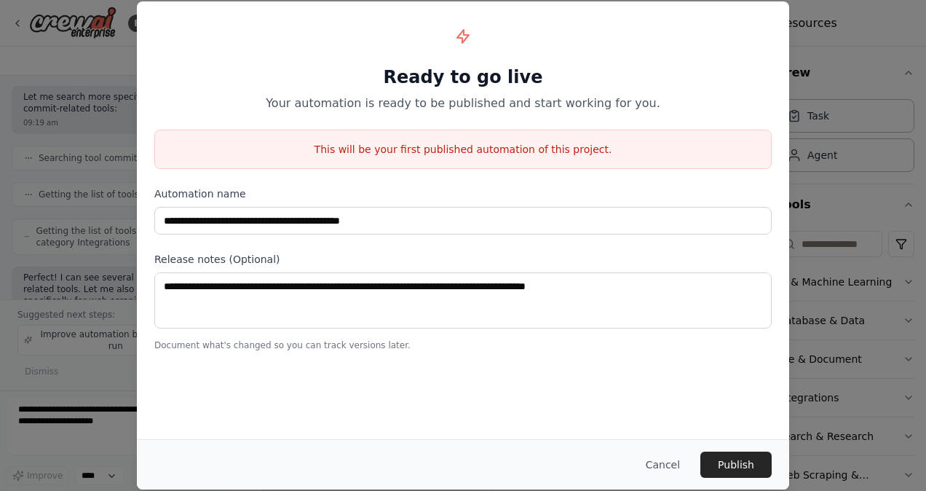
click at [700, 451] on button "Publish" at bounding box center [735, 464] width 71 height 26
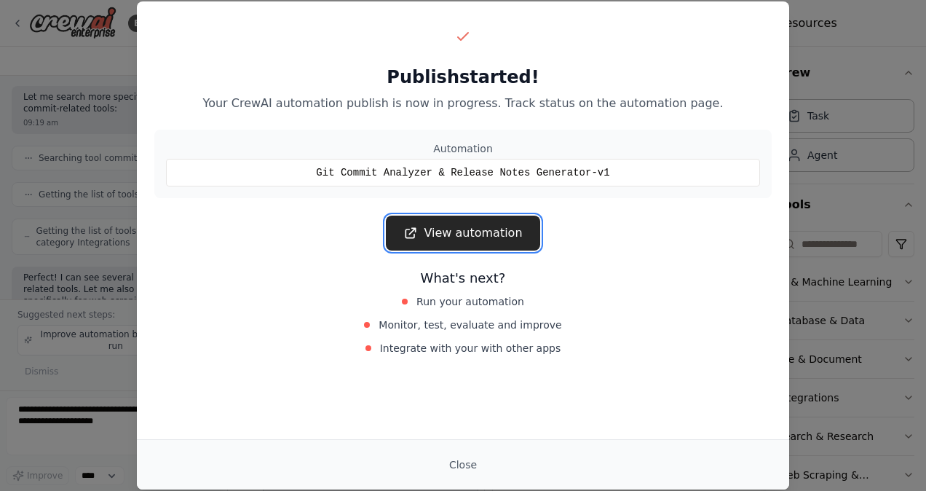
click at [504, 248] on link "View automation" at bounding box center [463, 233] width 154 height 35
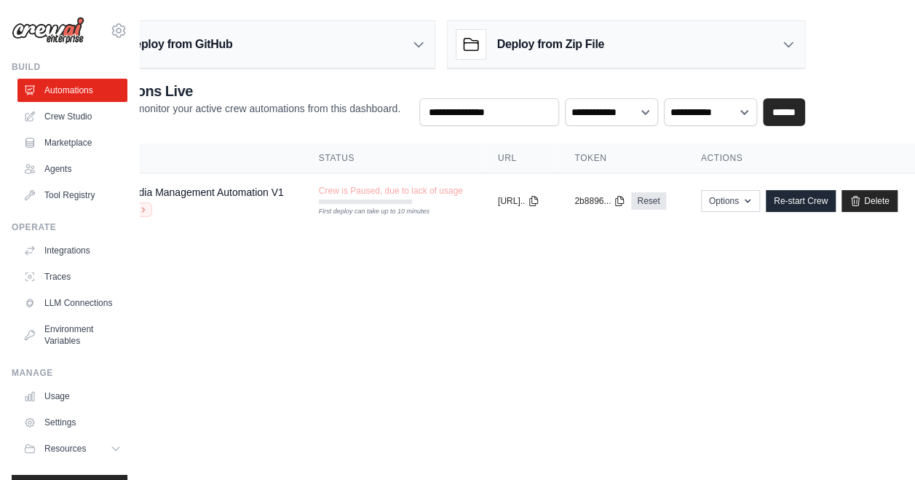
scroll to position [0, 124]
click at [878, 202] on link "Delete" at bounding box center [870, 201] width 56 height 22
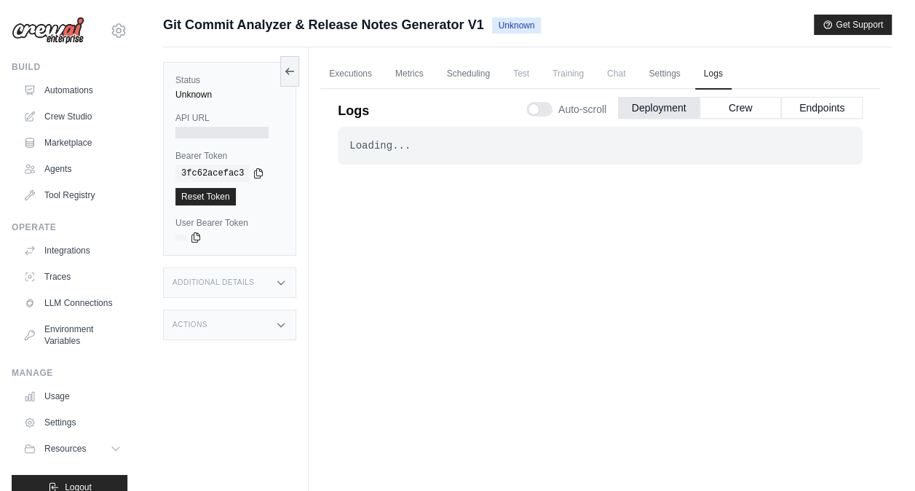
click at [281, 290] on div "Additional Details" at bounding box center [229, 282] width 133 height 31
click at [281, 323] on icon at bounding box center [281, 325] width 12 height 12
